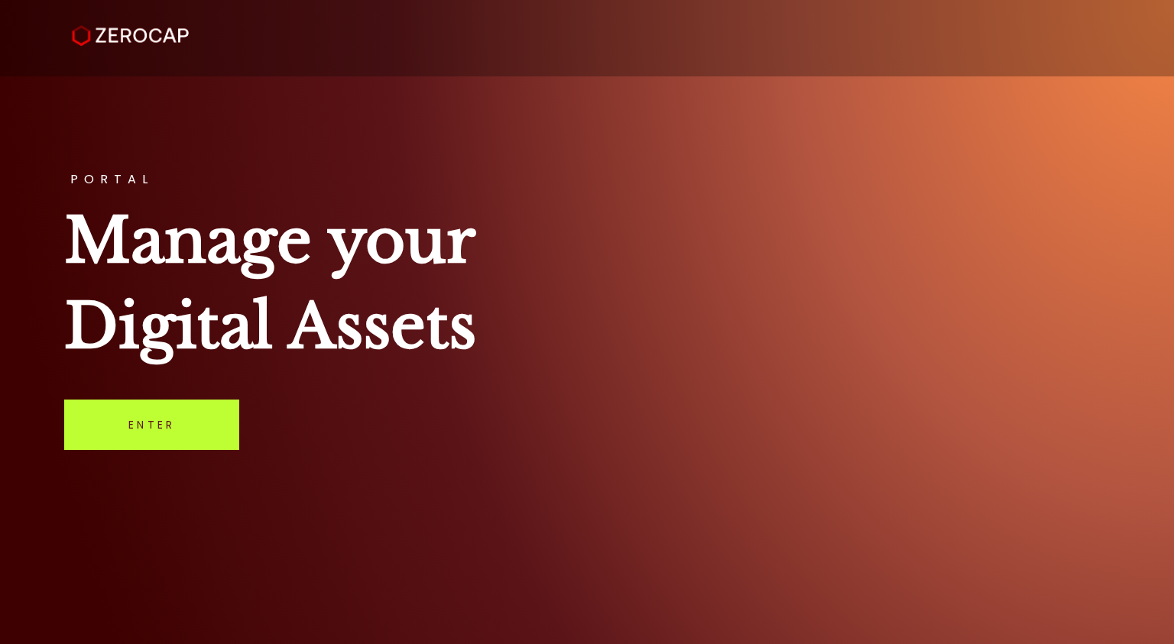
click at [167, 414] on link "Enter" at bounding box center [151, 425] width 175 height 50
click at [193, 422] on link "Enter" at bounding box center [151, 425] width 175 height 50
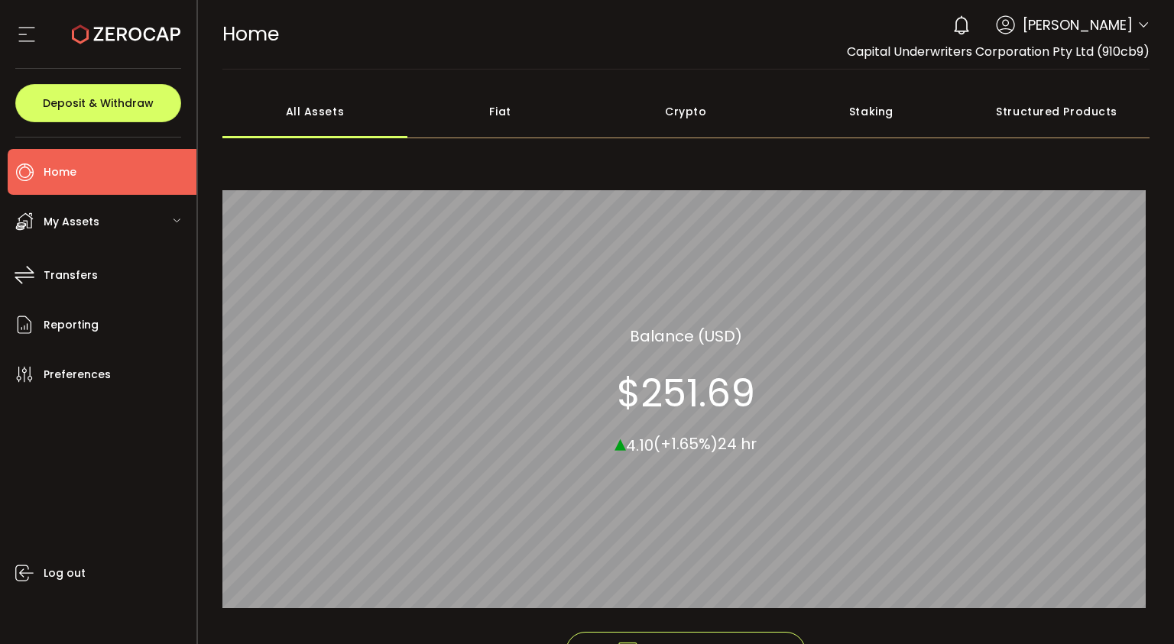
scroll to position [107, 0]
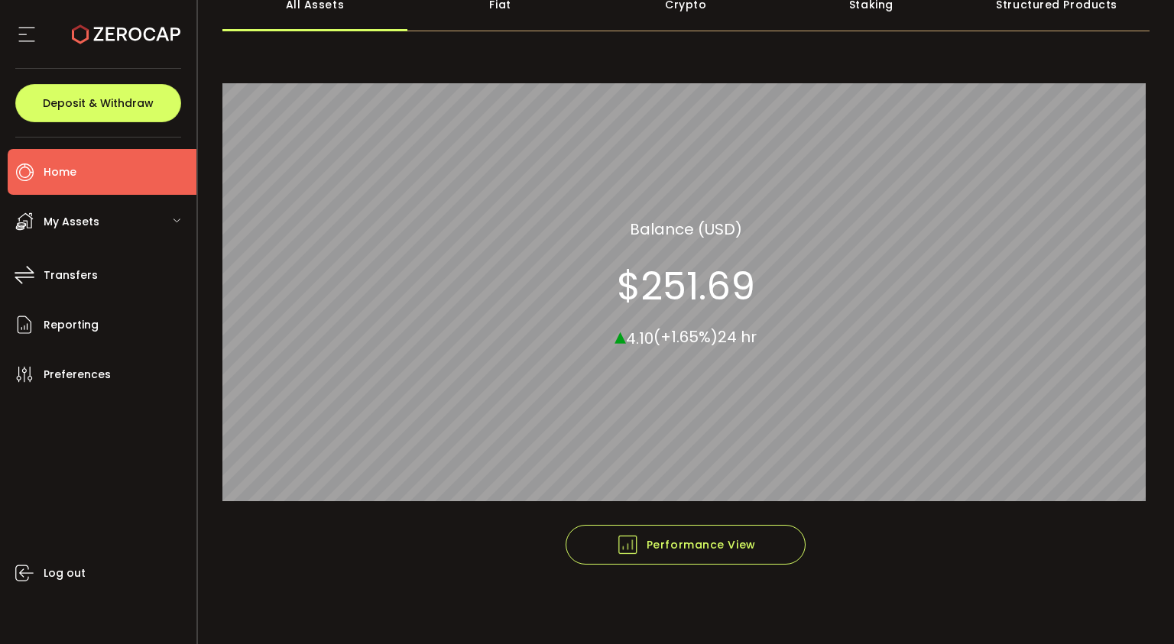
click at [177, 219] on icon at bounding box center [176, 220] width 9 height 9
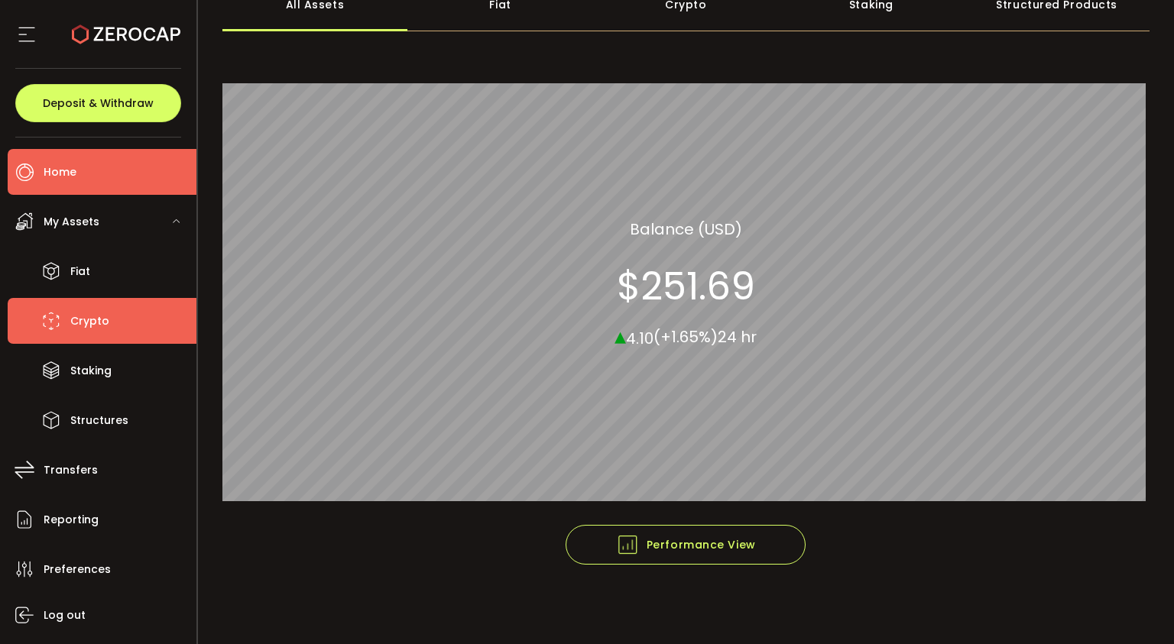
click at [92, 317] on span "Crypto" at bounding box center [89, 321] width 39 height 22
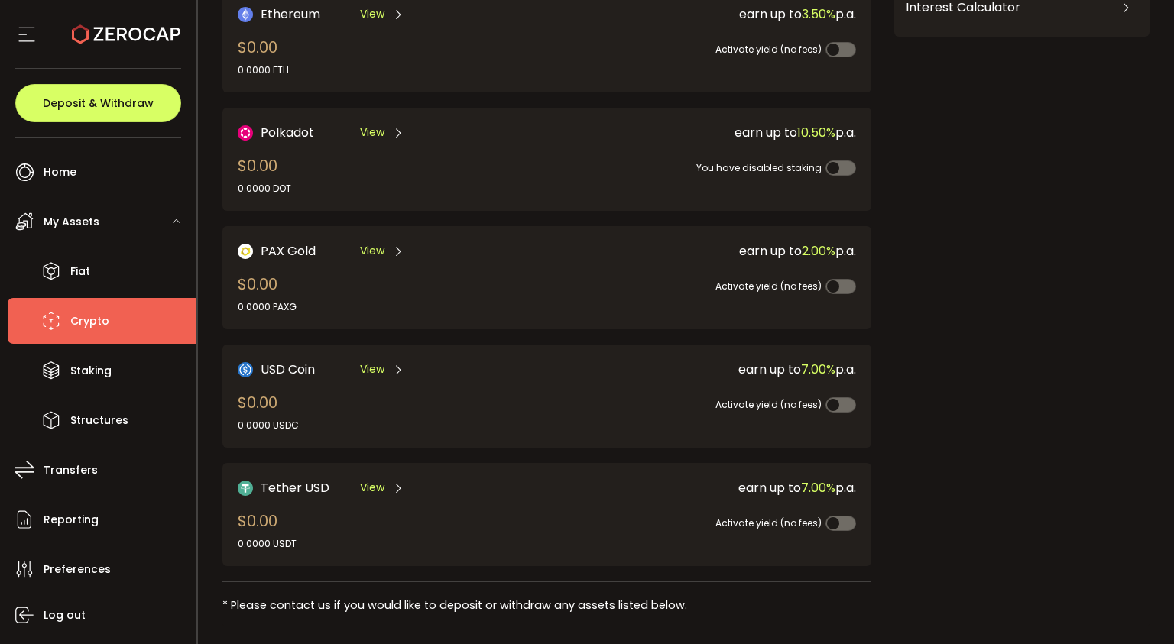
scroll to position [263, 0]
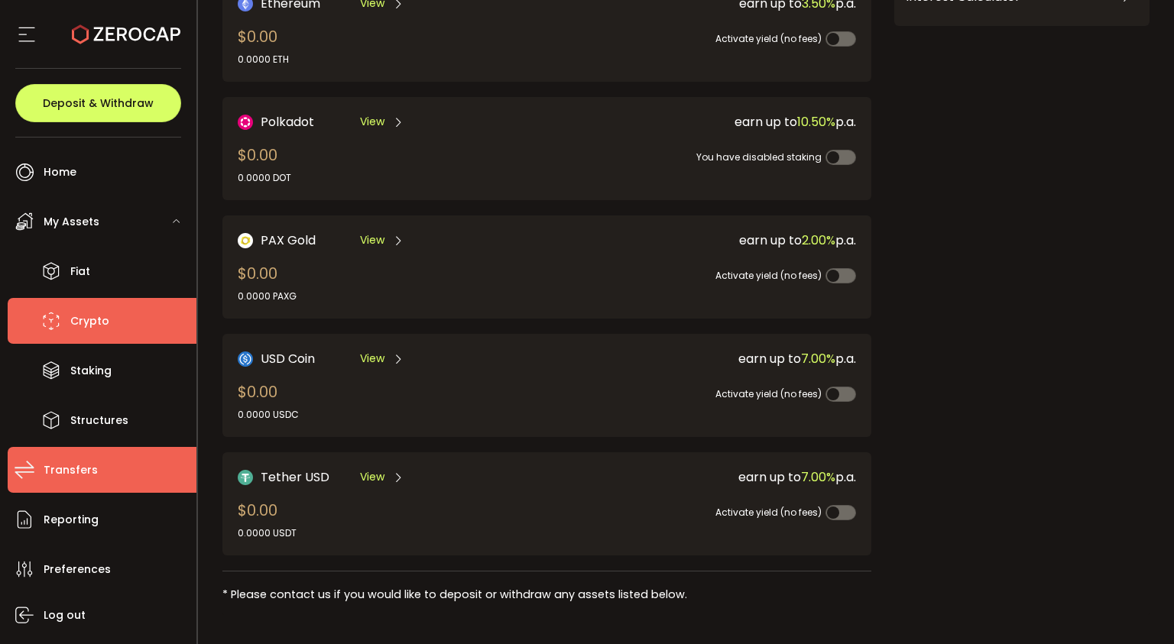
click at [79, 472] on span "Transfers" at bounding box center [71, 470] width 54 height 22
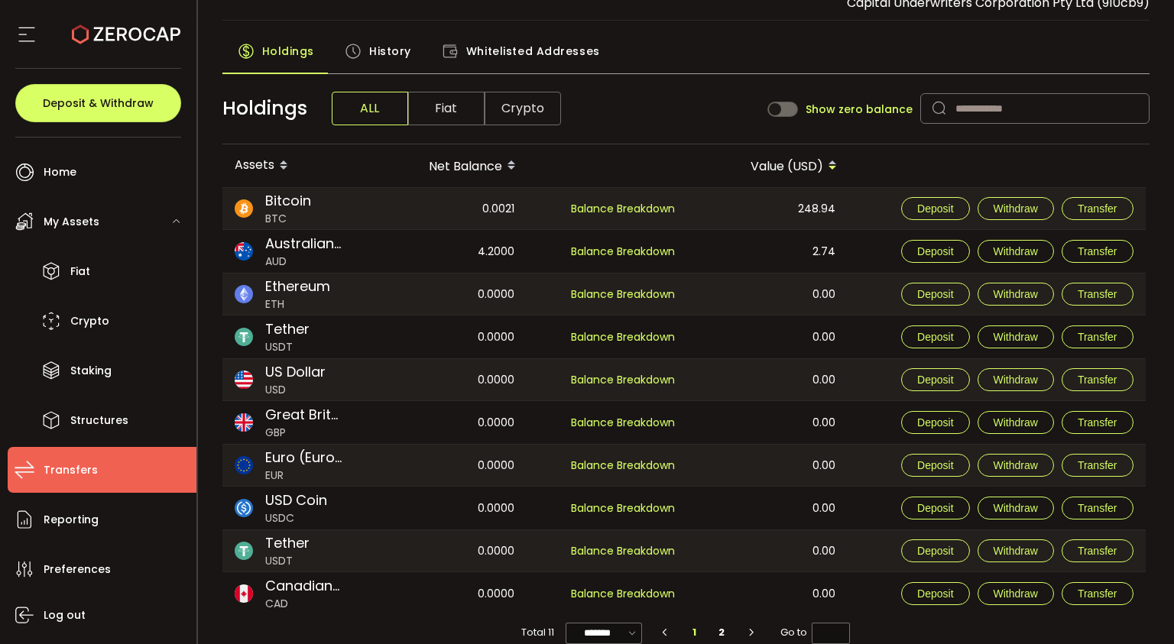
scroll to position [70, 0]
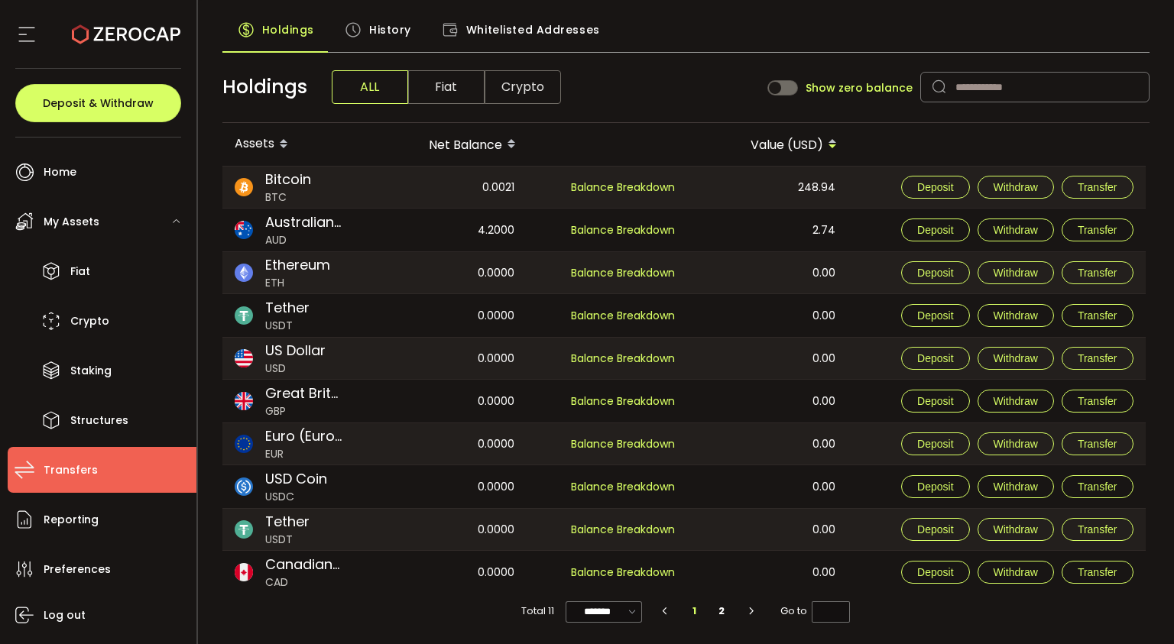
click at [744, 611] on icon "button" at bounding box center [751, 611] width 14 height 9
type input "*"
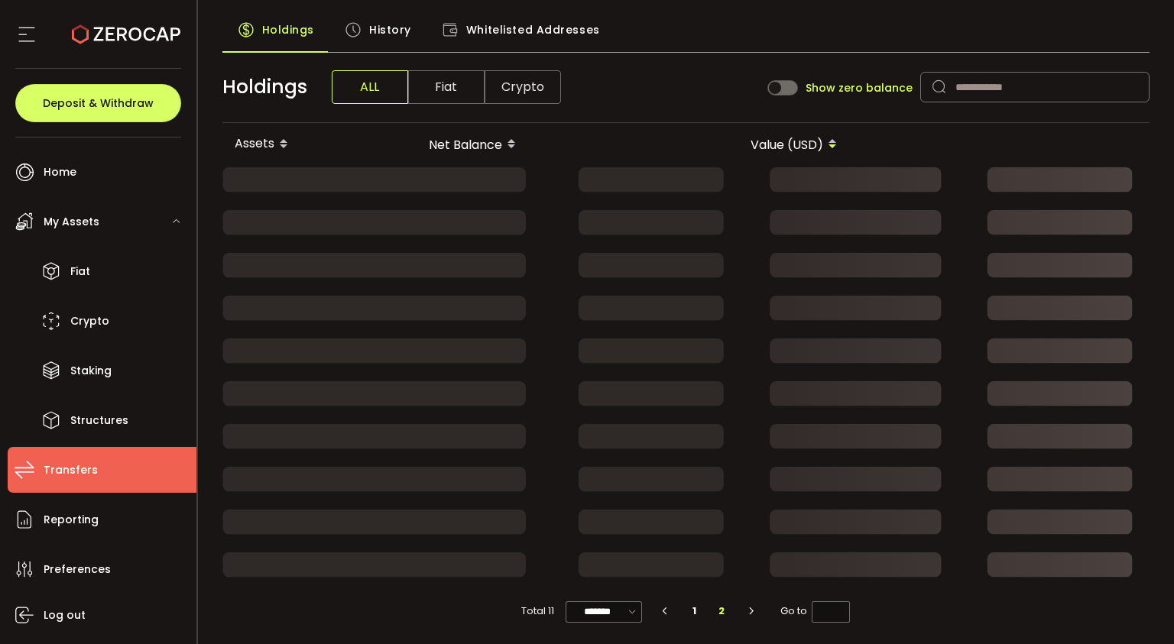
scroll to position [0, 0]
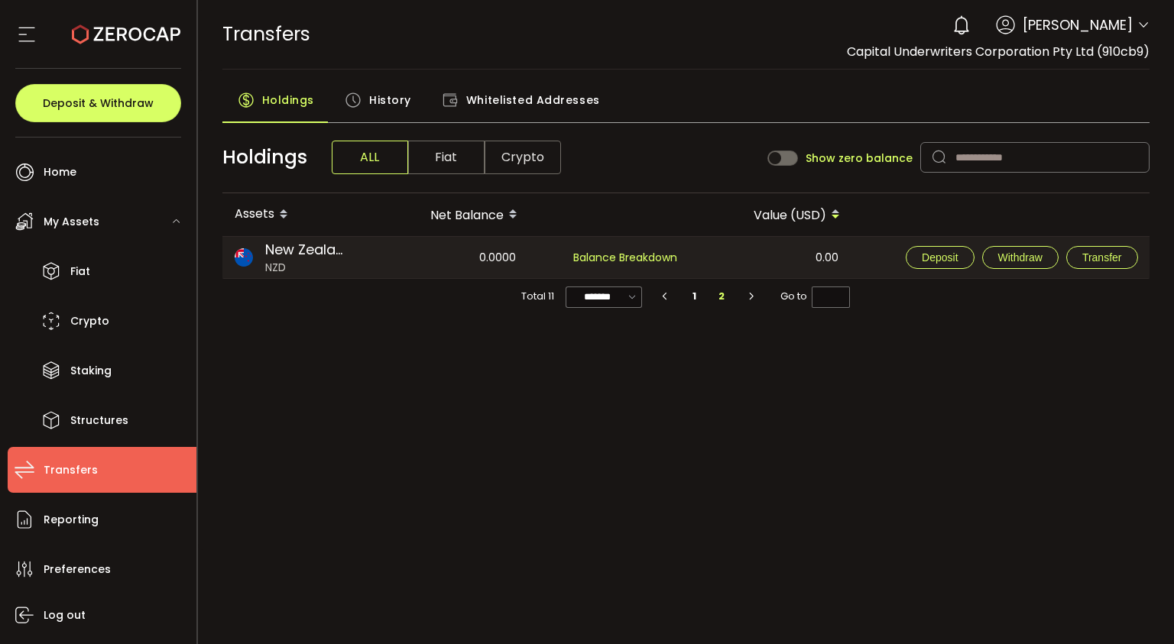
click at [385, 99] on span "History" at bounding box center [390, 100] width 42 height 31
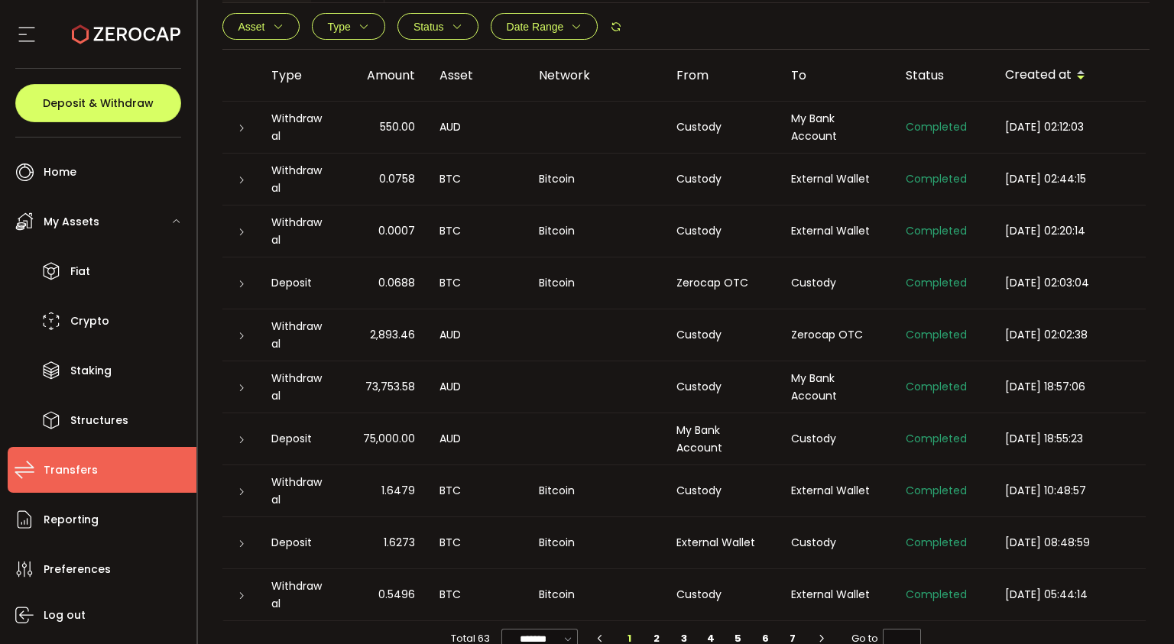
scroll to position [194, 0]
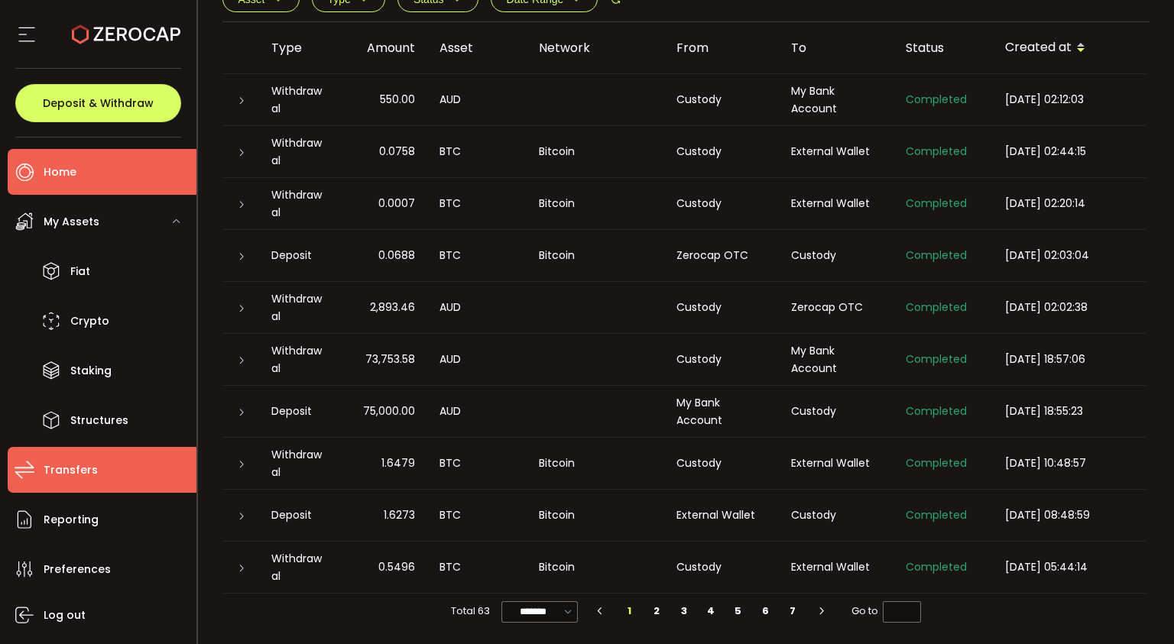
click at [49, 170] on span "Home" at bounding box center [60, 172] width 33 height 22
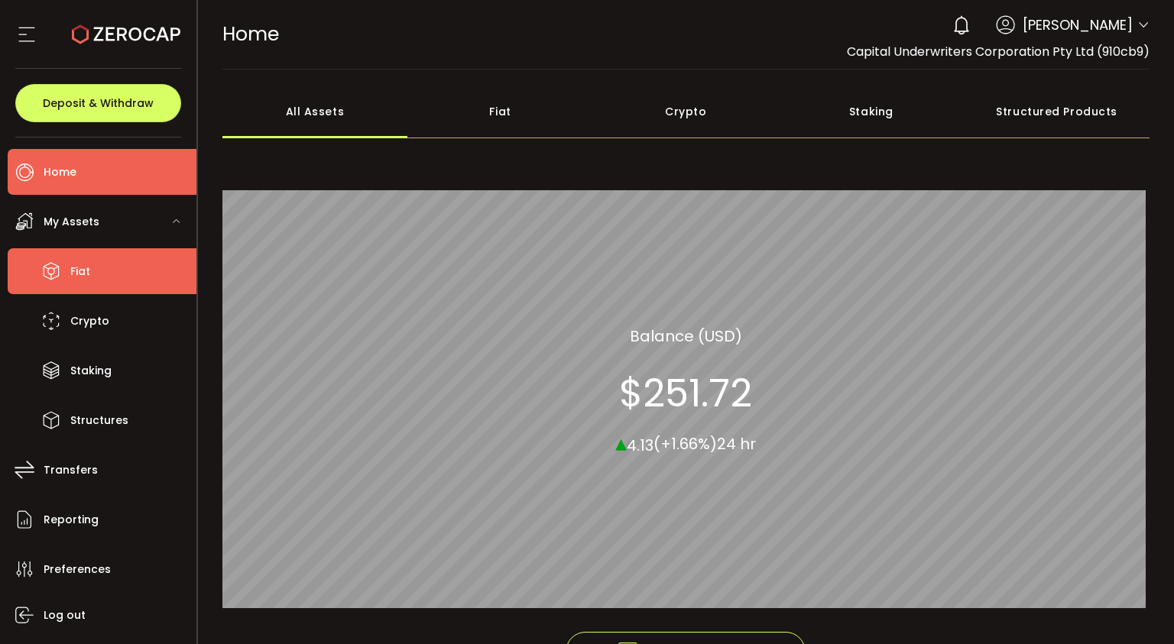
click at [104, 260] on li "Fiat" at bounding box center [102, 271] width 189 height 46
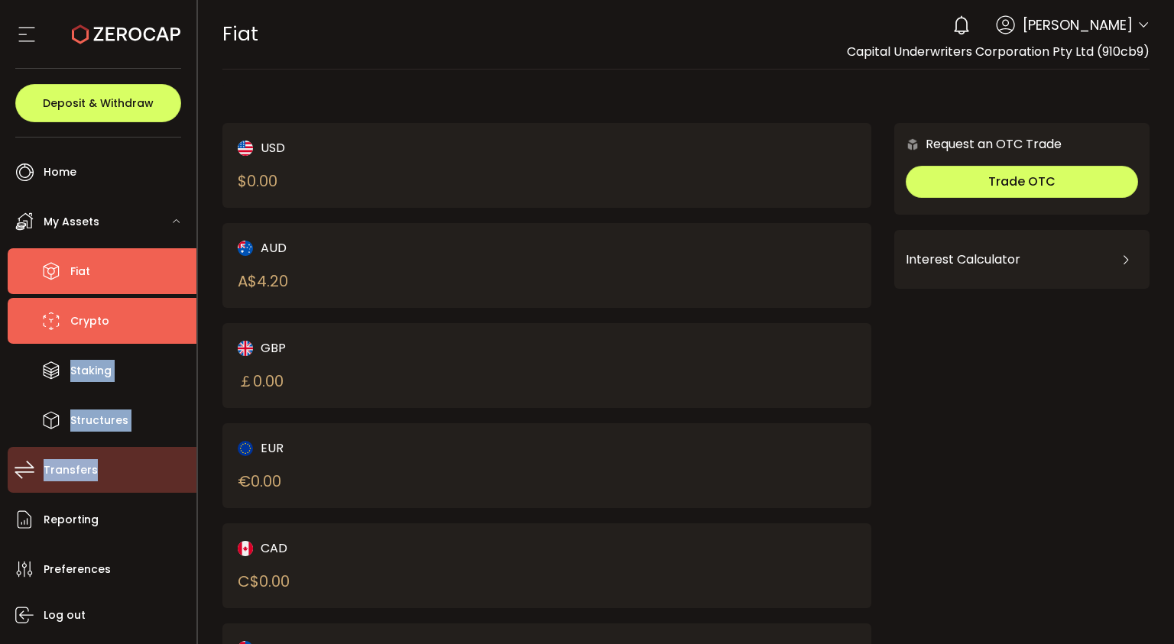
drag, startPoint x: 180, startPoint y: 332, endPoint x: 187, endPoint y: 465, distance: 133.9
click at [187, 465] on ul "Home Trading My Assets Fiat Crypto Staking Structures Transfers Reporting Prefe…" at bounding box center [98, 391] width 196 height 507
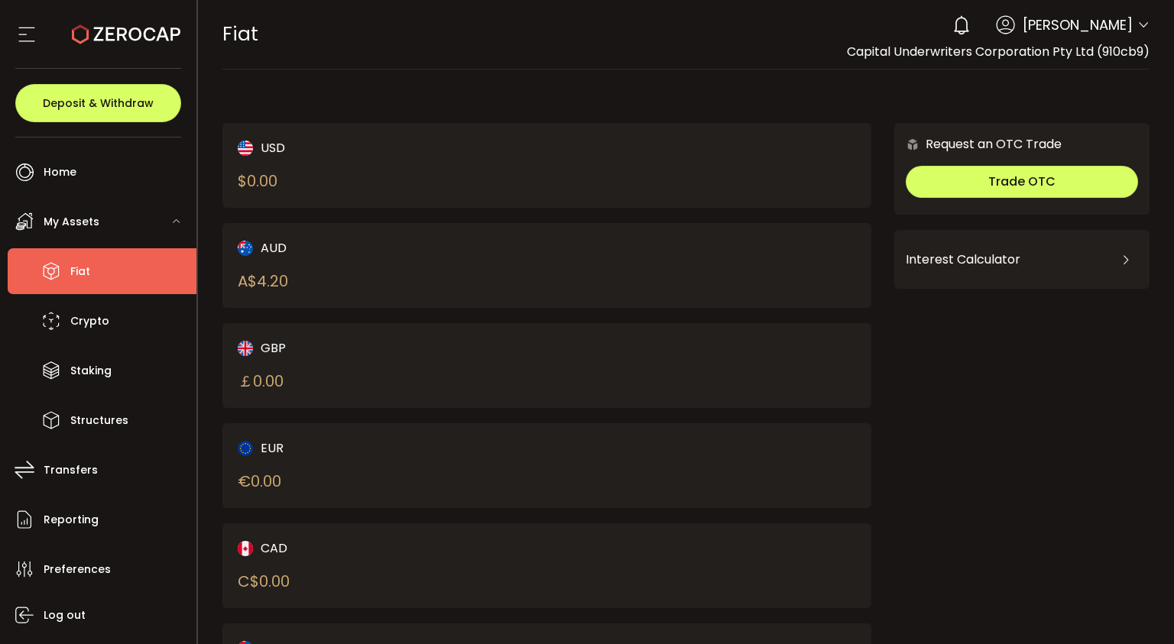
click at [342, 96] on div "USD $ 0.00 AUD A$ 4.20 GBP ￡ 0.00 EUR € 0.00 CAD C$ 0.00 NZD Request an OTC Tra…" at bounding box center [686, 404] width 928 height 639
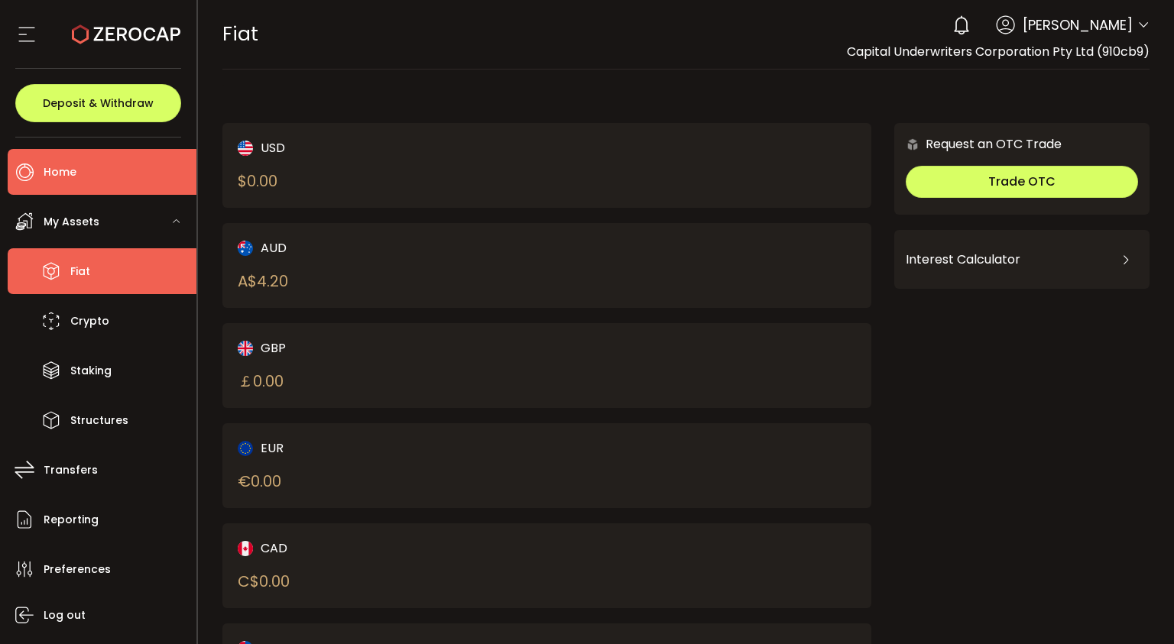
click at [30, 172] on use at bounding box center [25, 173] width 18 height 18
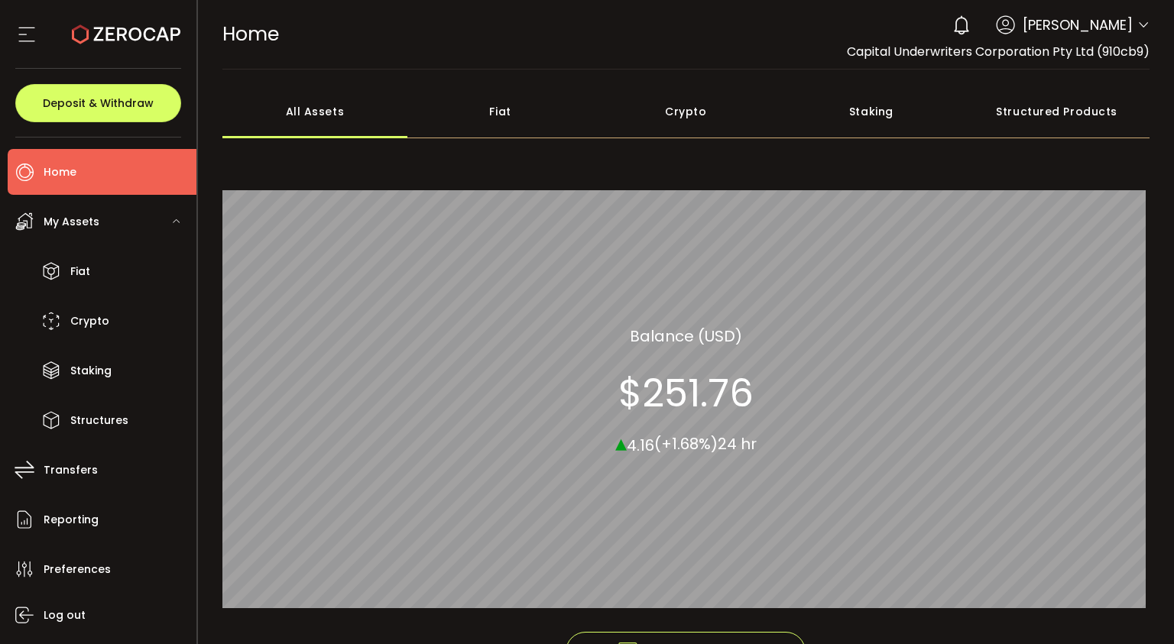
scroll to position [107, 0]
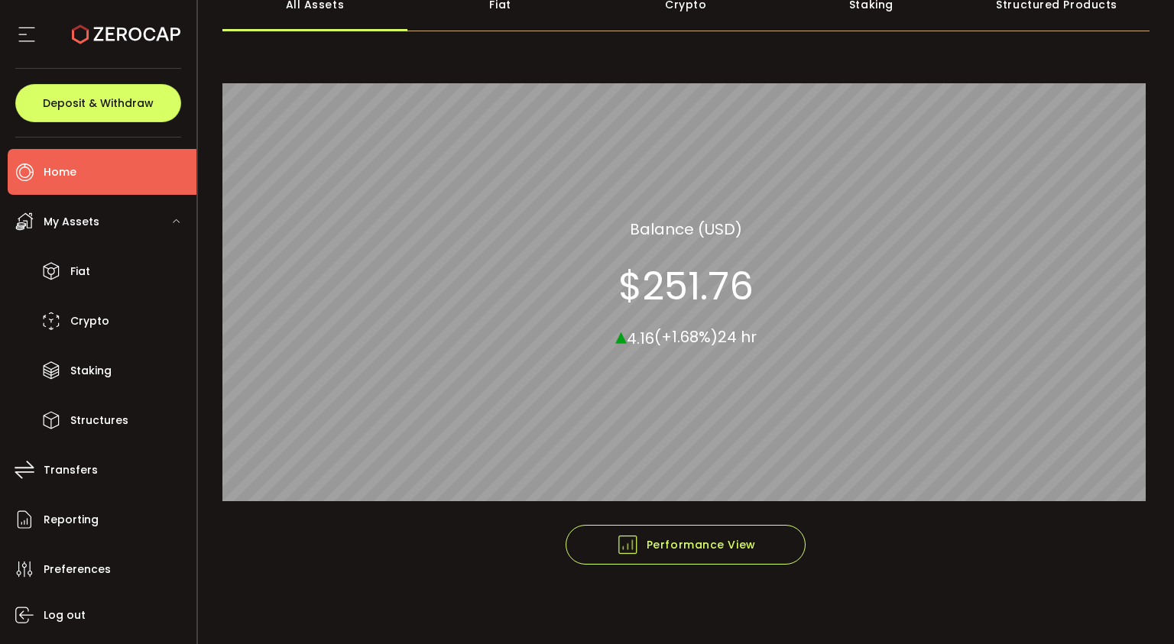
click at [1026, 10] on div "Structured Products" at bounding box center [1057, 5] width 186 height 54
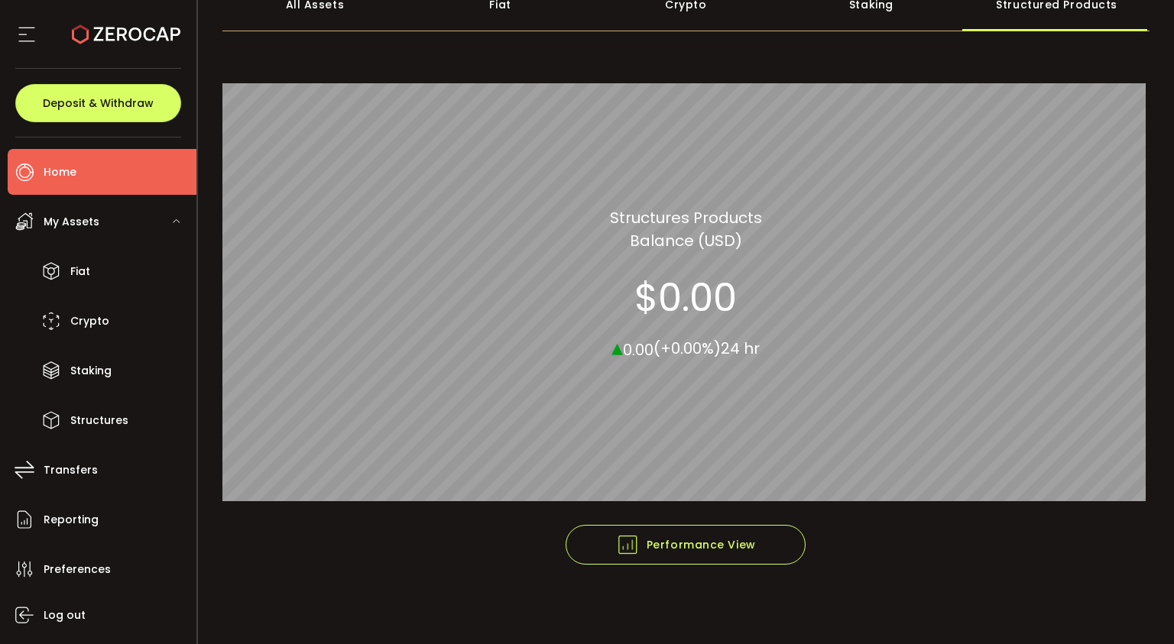
click at [871, 14] on div "Staking" at bounding box center [872, 5] width 186 height 54
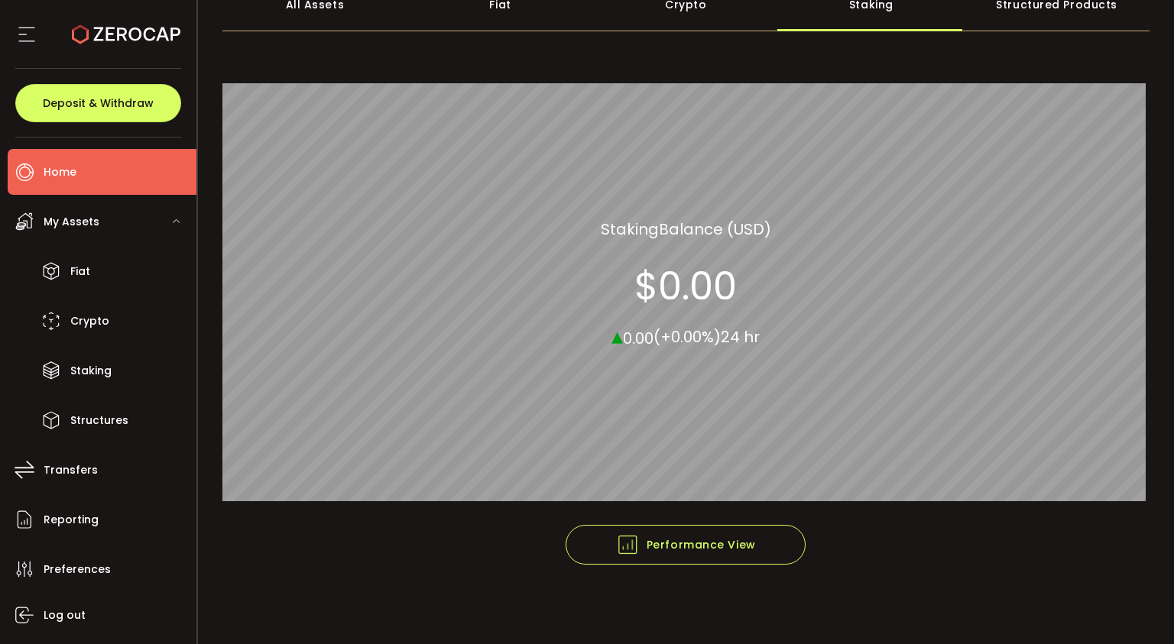
click at [687, 24] on div "Crypto" at bounding box center [686, 5] width 186 height 54
click at [507, 15] on div "Fiat" at bounding box center [500, 5] width 186 height 54
click at [696, 9] on div "Crypto" at bounding box center [686, 5] width 186 height 54
click at [300, 16] on div "All Assets" at bounding box center [315, 5] width 186 height 54
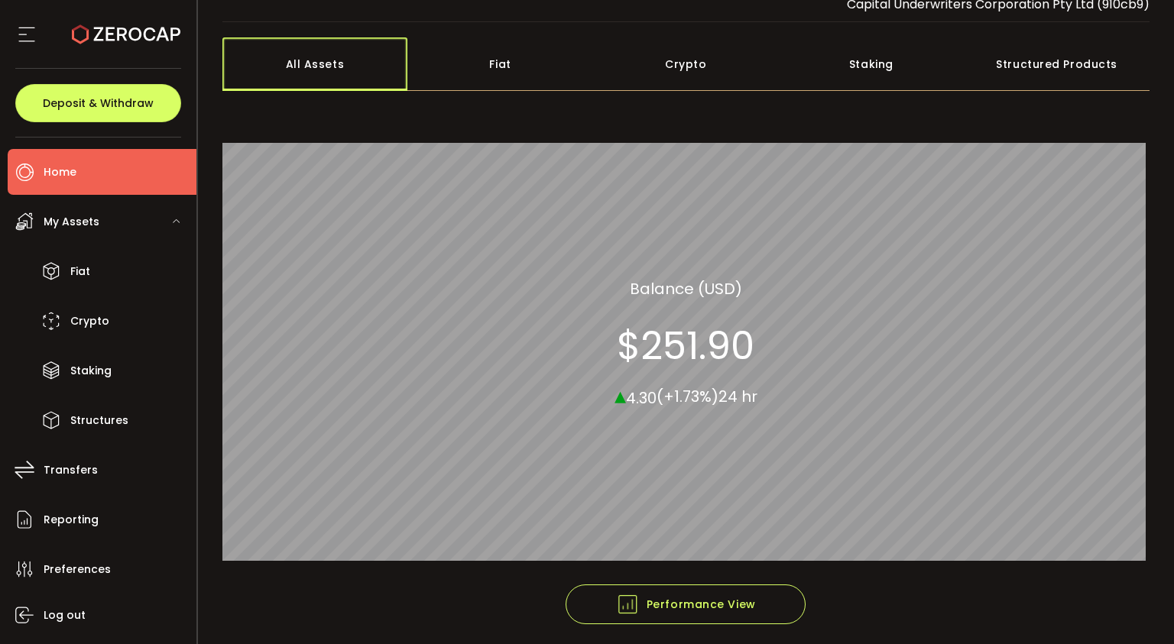
scroll to position [50, 0]
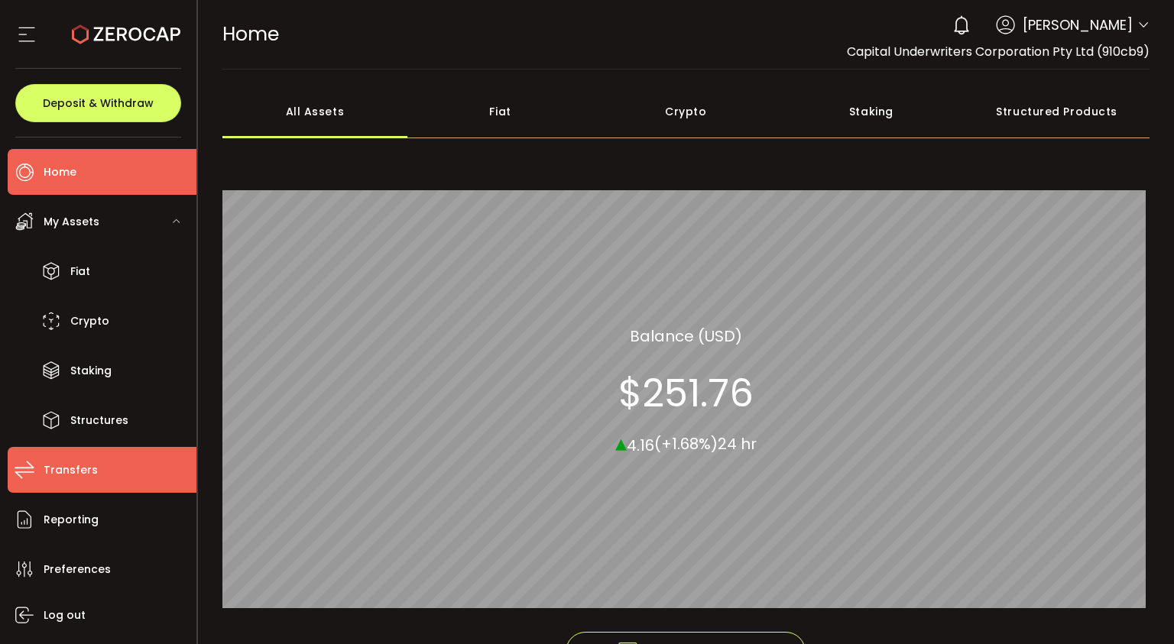
click at [67, 460] on span "Transfers" at bounding box center [71, 470] width 54 height 22
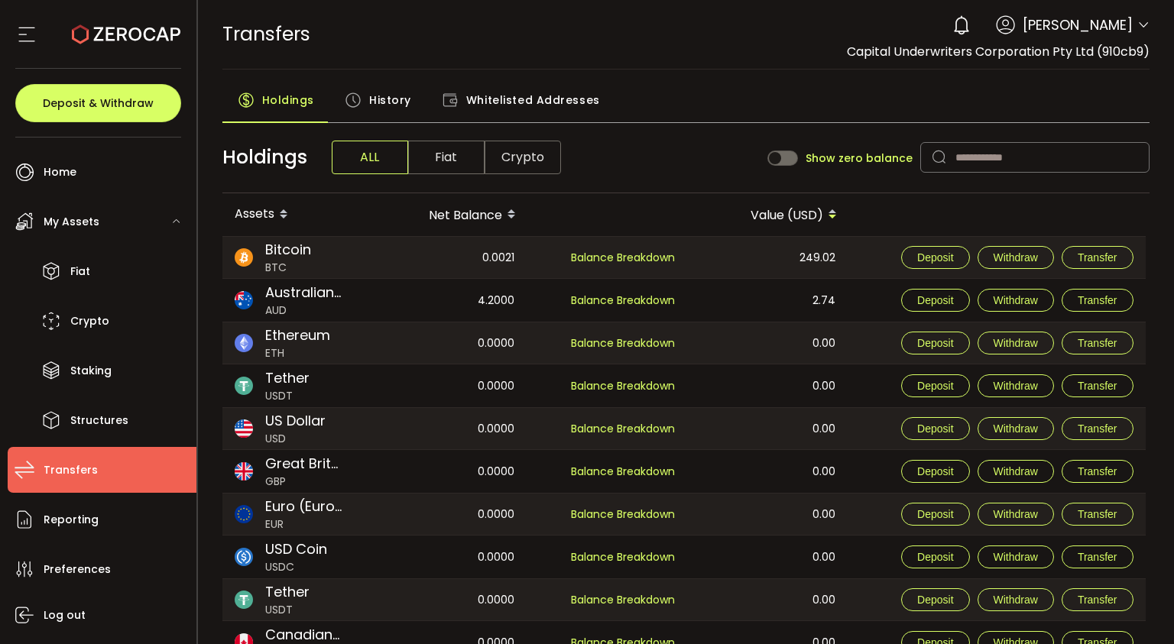
click at [514, 164] on span "Crypto" at bounding box center [523, 158] width 76 height 34
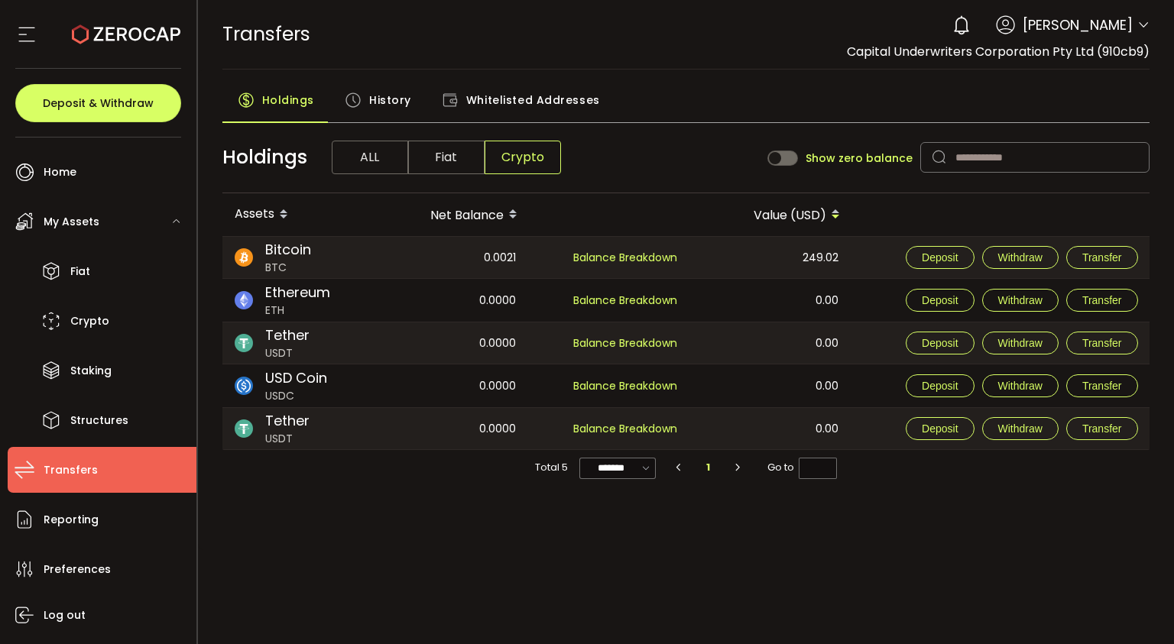
click at [391, 106] on span "History" at bounding box center [390, 100] width 42 height 31
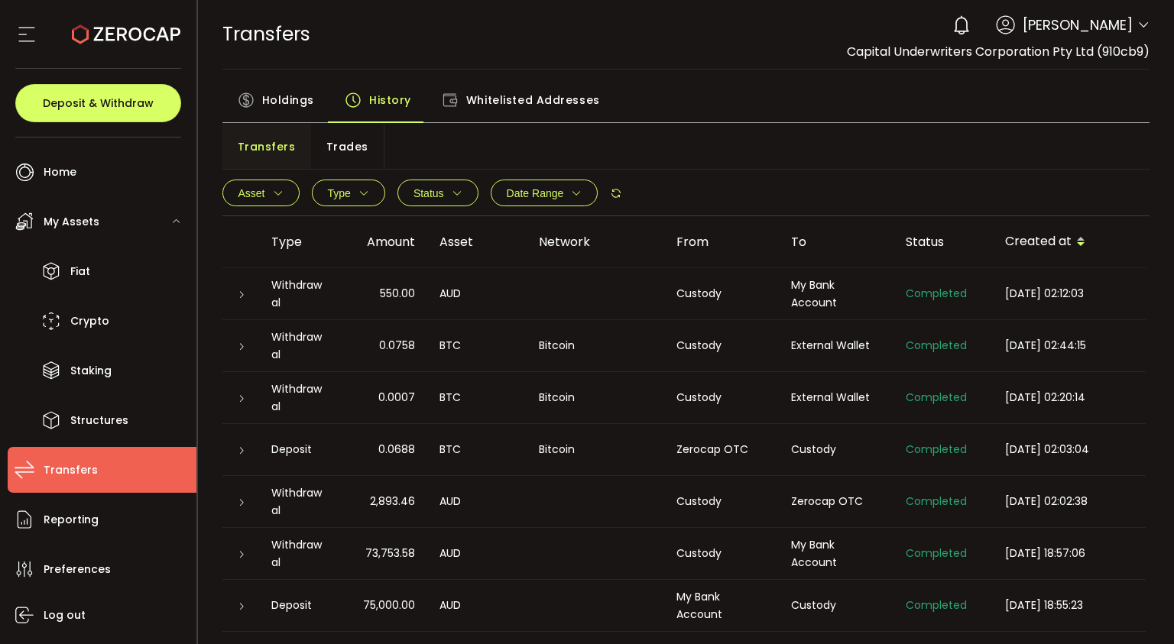
click at [283, 193] on button "Asset" at bounding box center [260, 193] width 77 height 27
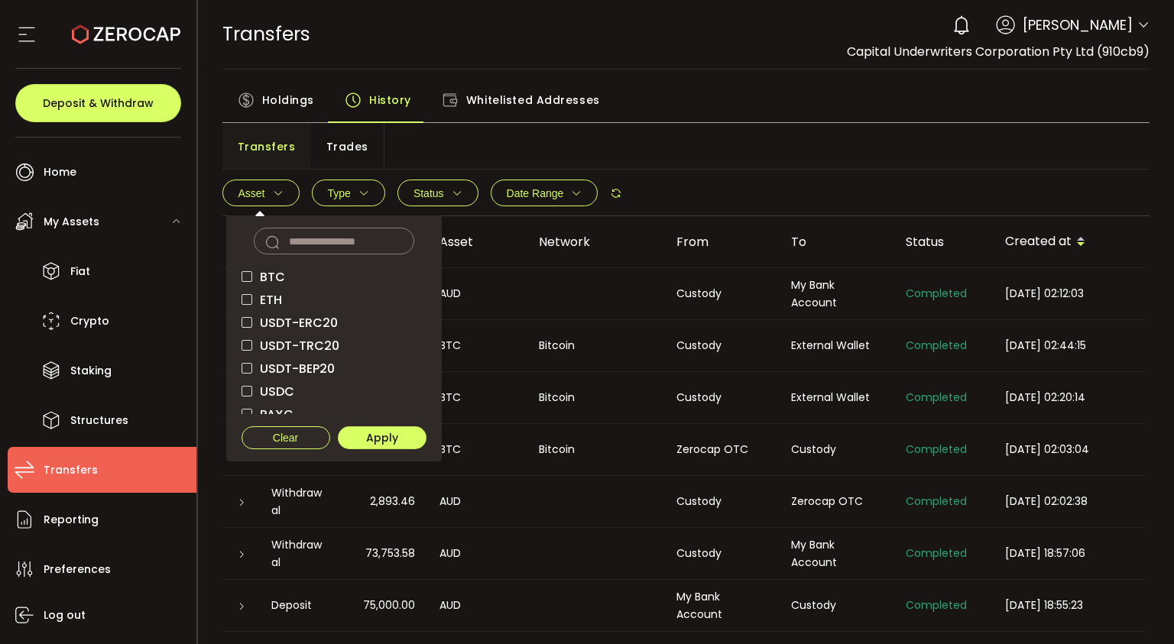
click at [728, 151] on div "Transfers Trades" at bounding box center [686, 147] width 928 height 46
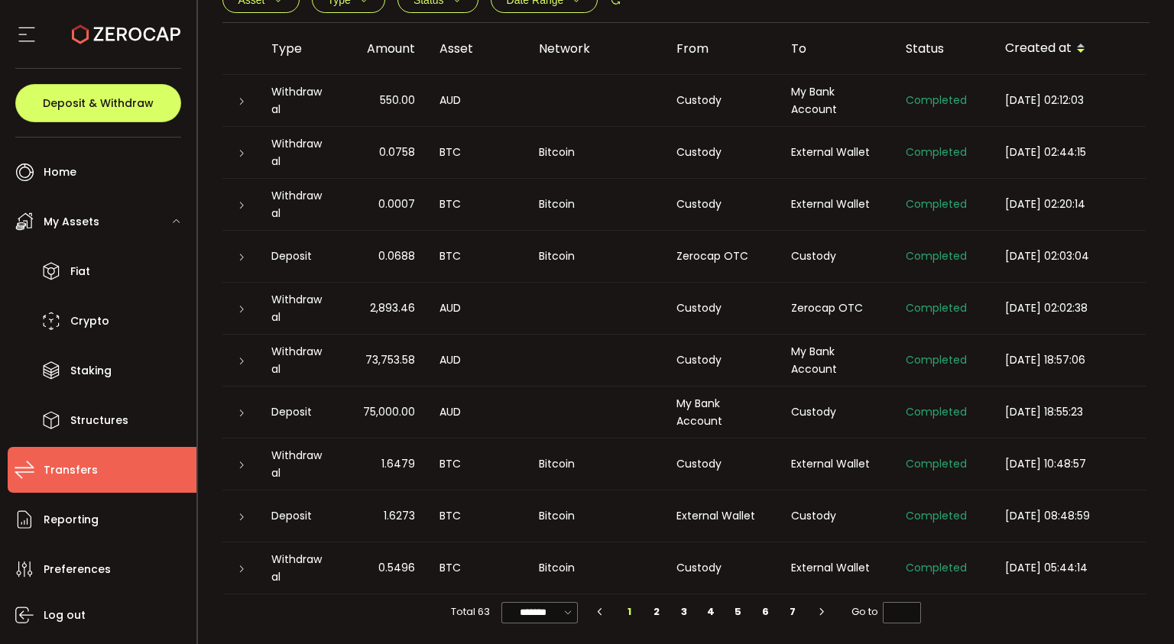
scroll to position [194, 0]
click at [654, 611] on li "2" at bounding box center [658, 611] width 28 height 21
type input "*"
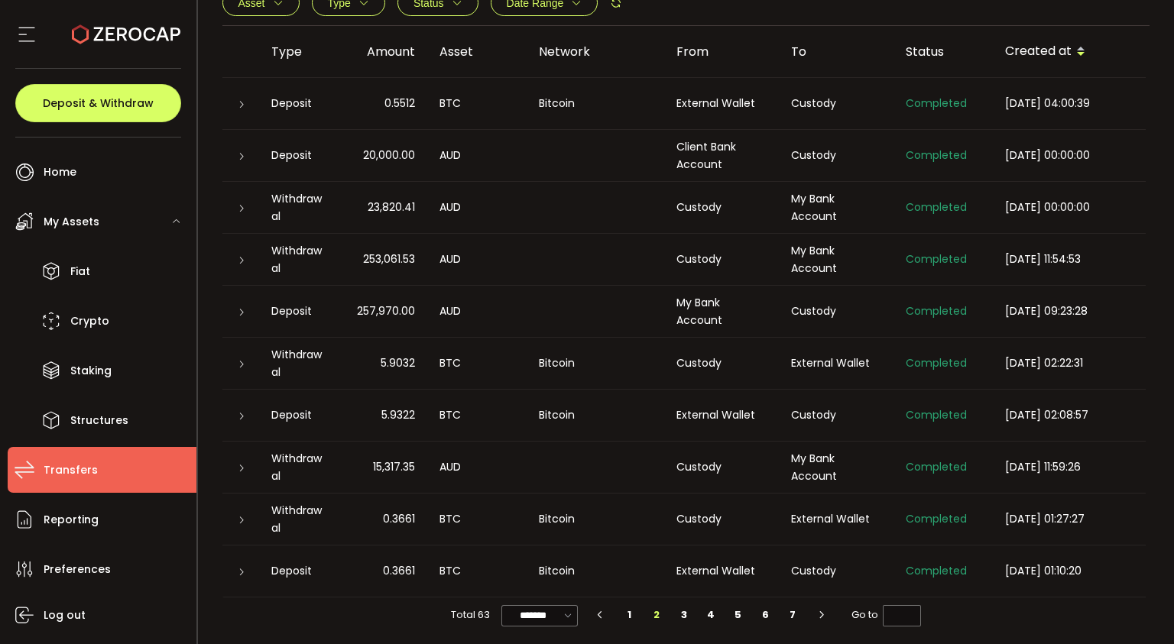
scroll to position [190, 0]
